Goal: Task Accomplishment & Management: Manage account settings

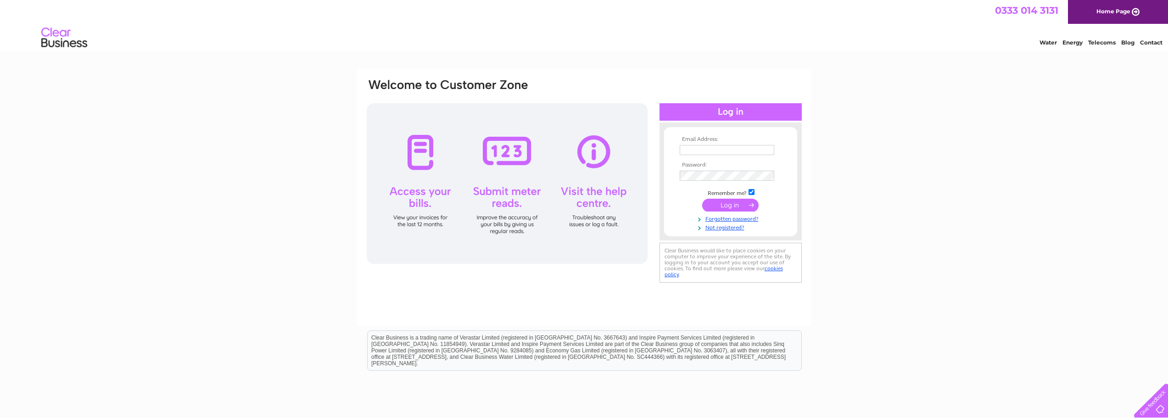
type input "paola@ultimate-insulation.co.uk"
click at [742, 201] on input "submit" at bounding box center [730, 205] width 56 height 13
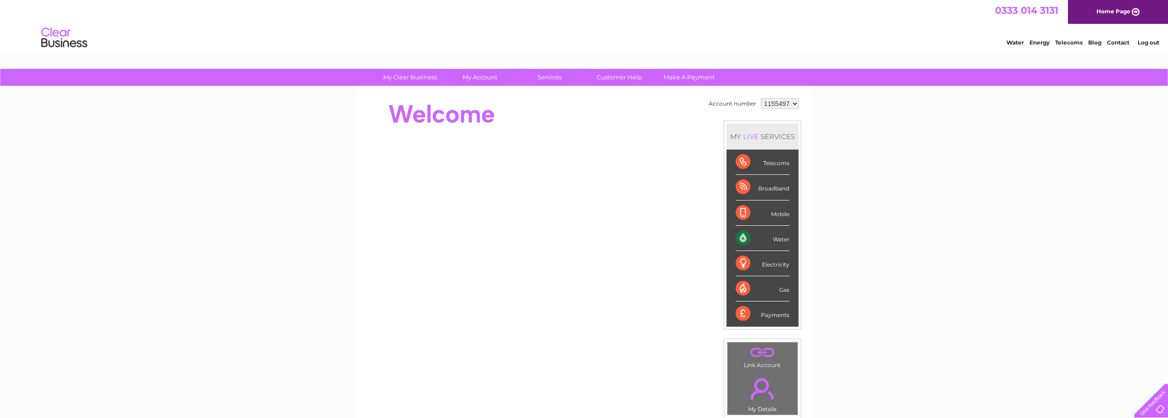
click at [794, 106] on select "1155497 1155504 1155508 1155510" at bounding box center [780, 103] width 38 height 11
